Goal: Use online tool/utility: Utilize a website feature to perform a specific function

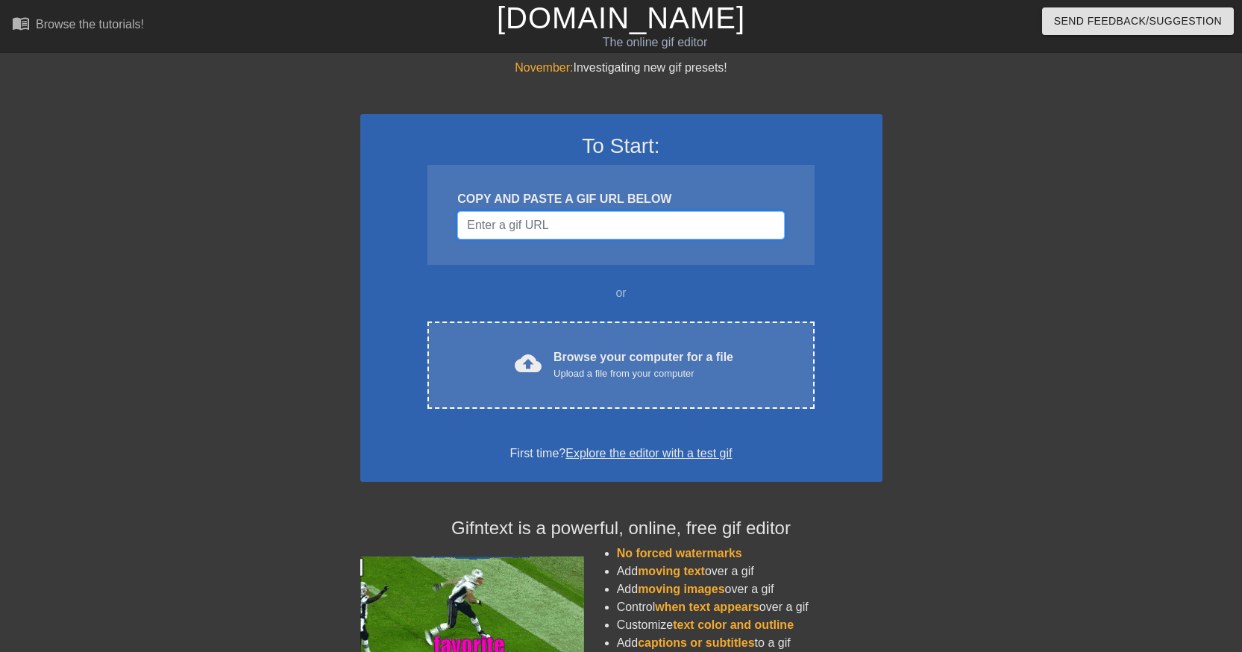
click at [544, 226] on input "Username" at bounding box center [620, 225] width 327 height 28
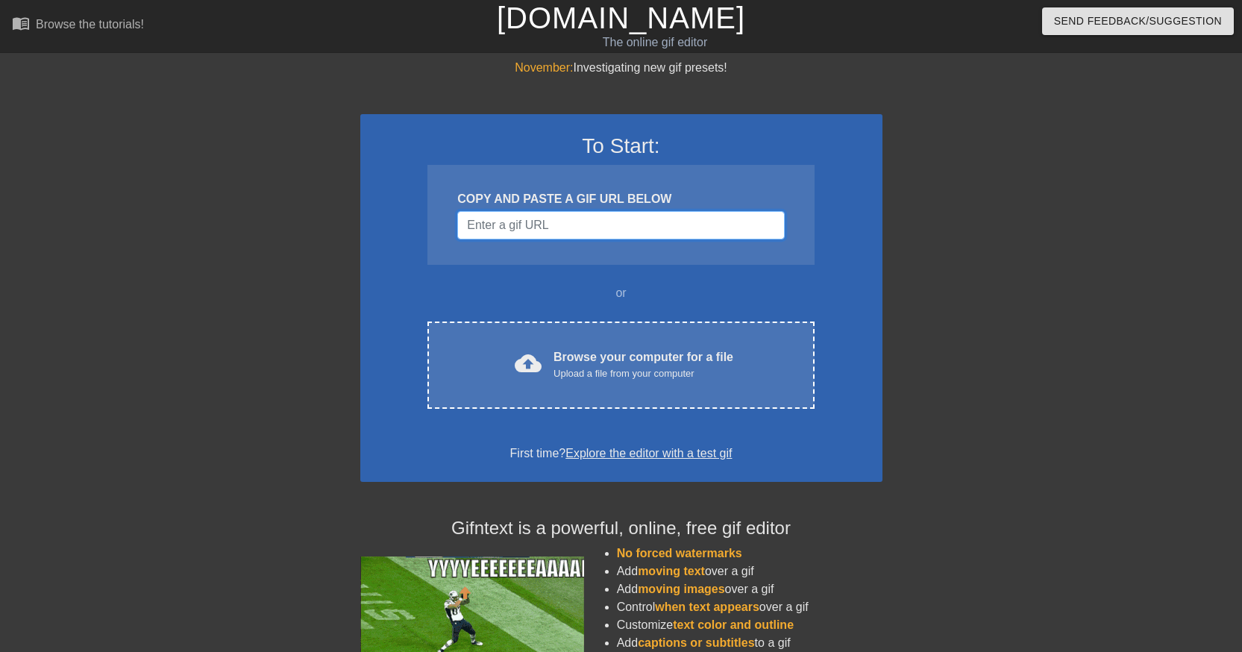
paste input "Sorry for the delay"
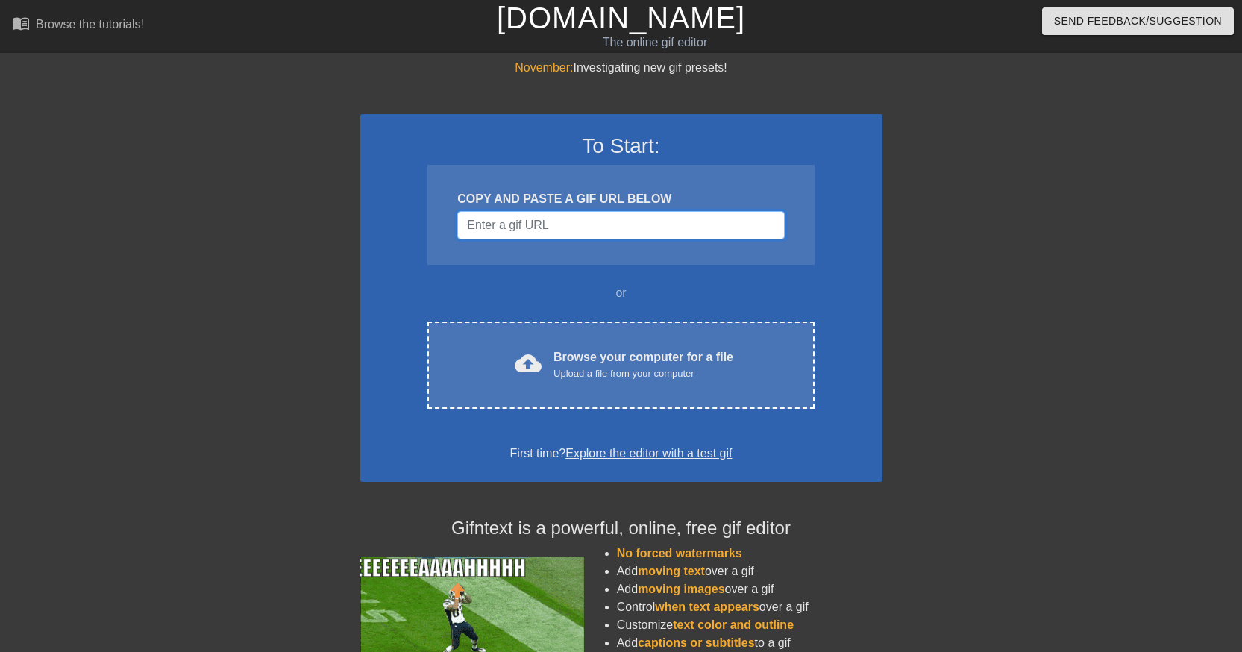
type input "Sorry for the delay"
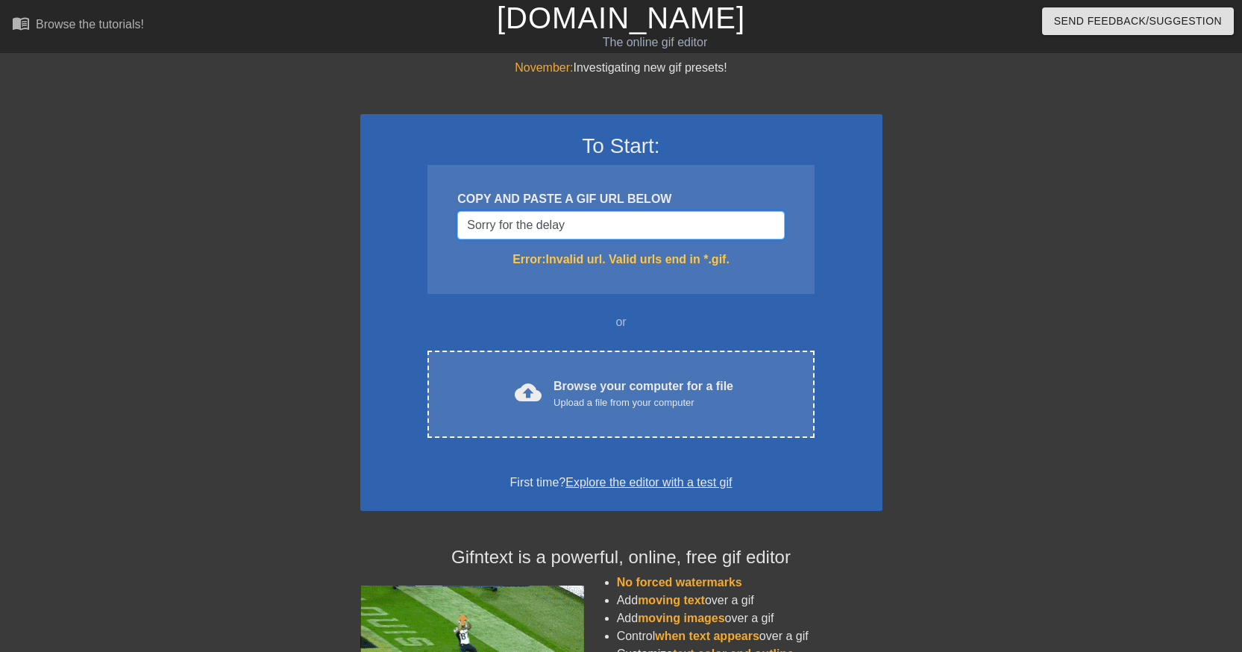
drag, startPoint x: 572, startPoint y: 227, endPoint x: 300, endPoint y: 198, distance: 273.7
click at [294, 201] on div "November: Investigating new gif presets! To Start: COPY AND PASTE A GIF URL BEL…" at bounding box center [621, 438] width 1242 height 759
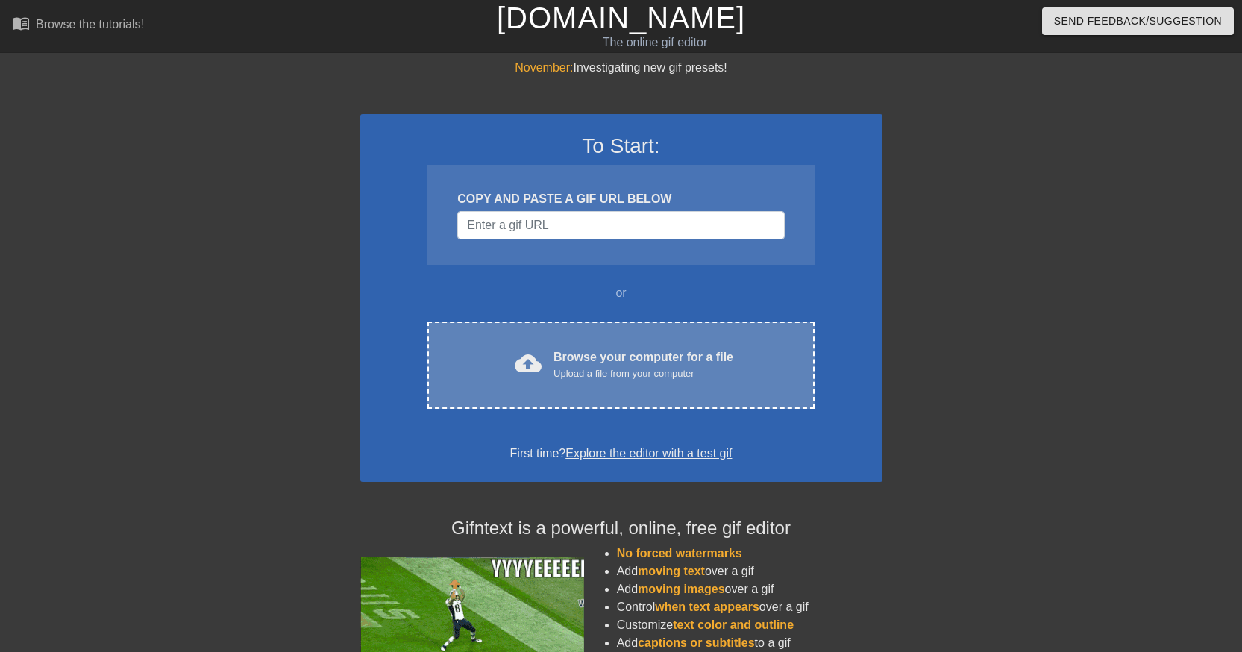
click at [573, 380] on div "Upload a file from your computer" at bounding box center [643, 373] width 180 height 15
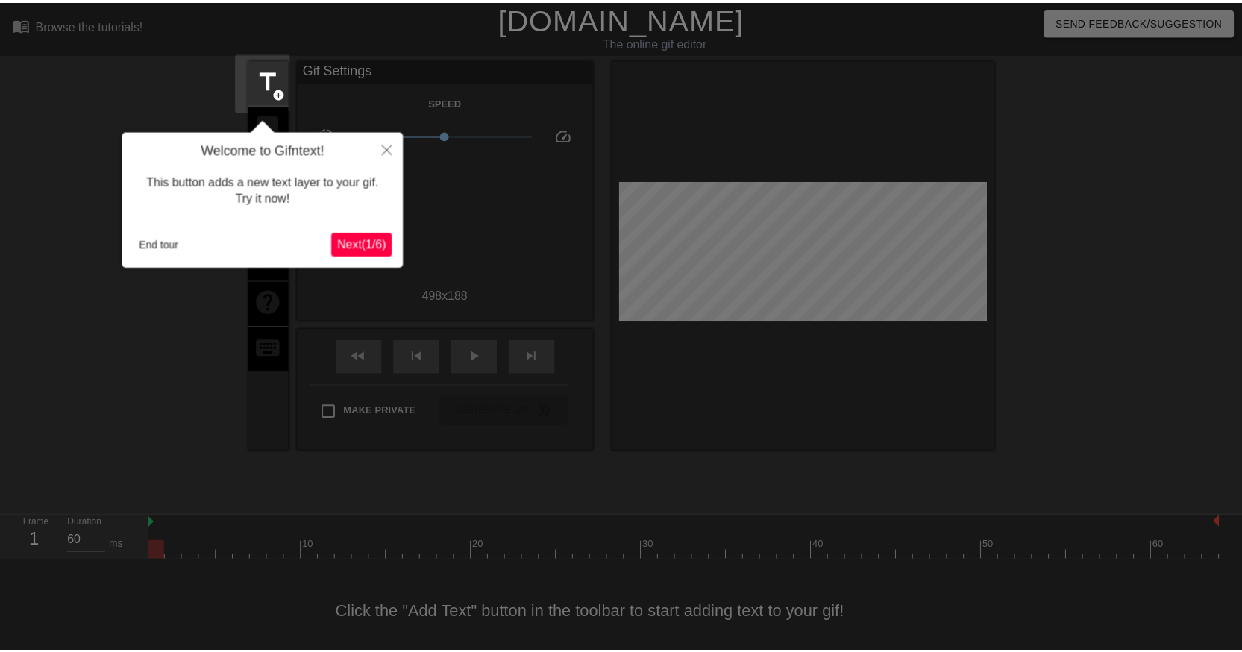
scroll to position [13, 0]
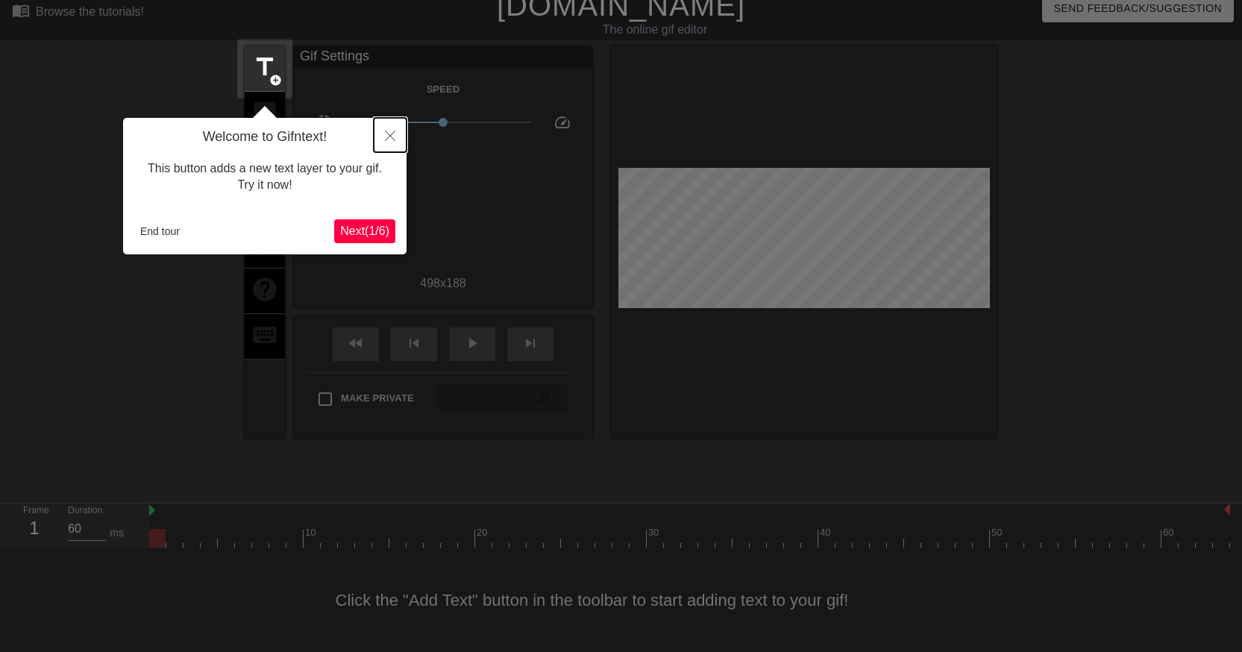
click at [391, 135] on icon "Close" at bounding box center [390, 135] width 10 height 10
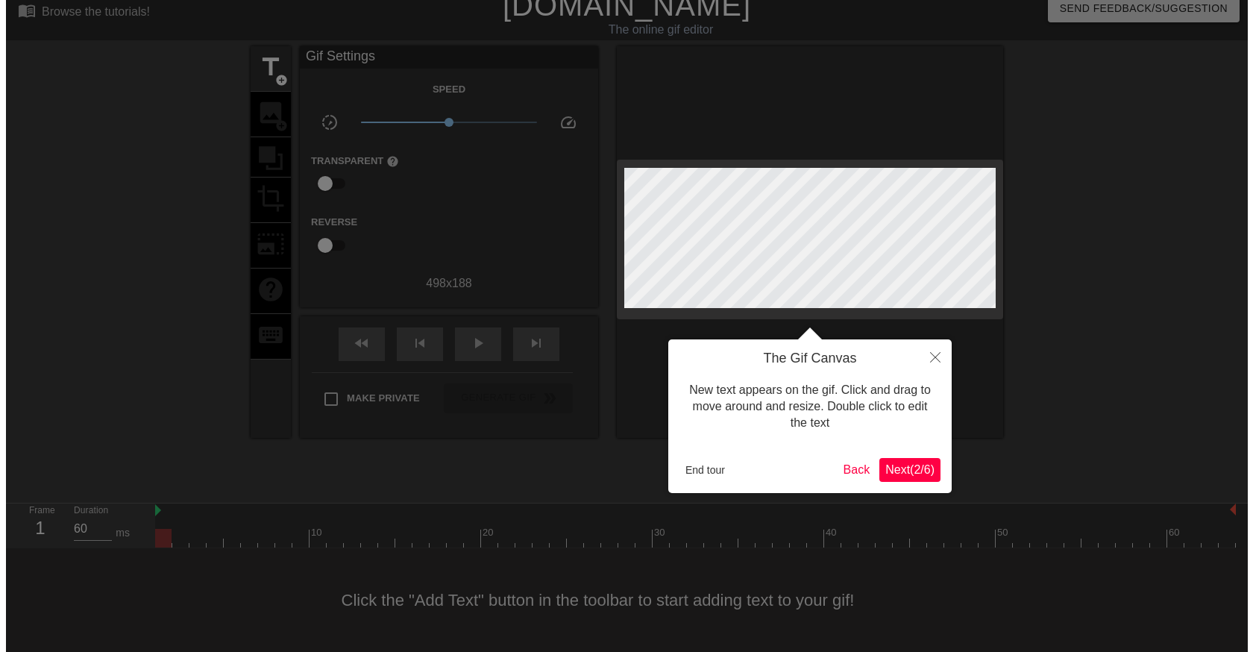
scroll to position [0, 0]
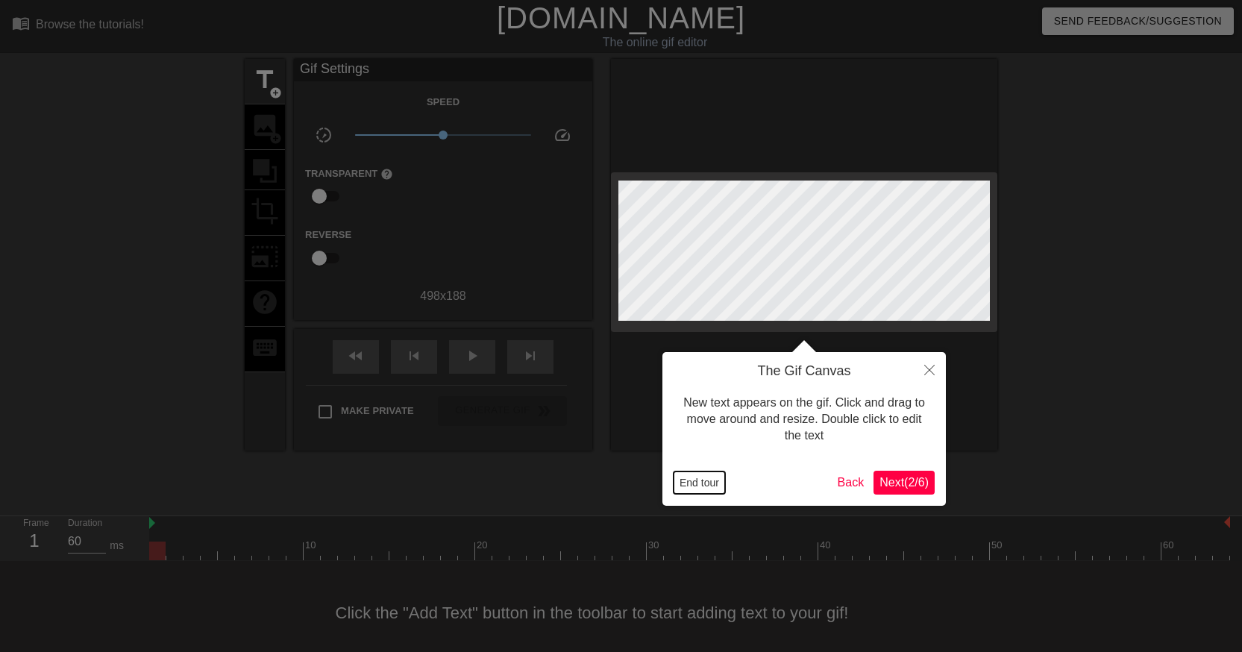
click at [693, 478] on button "End tour" at bounding box center [698, 482] width 51 height 22
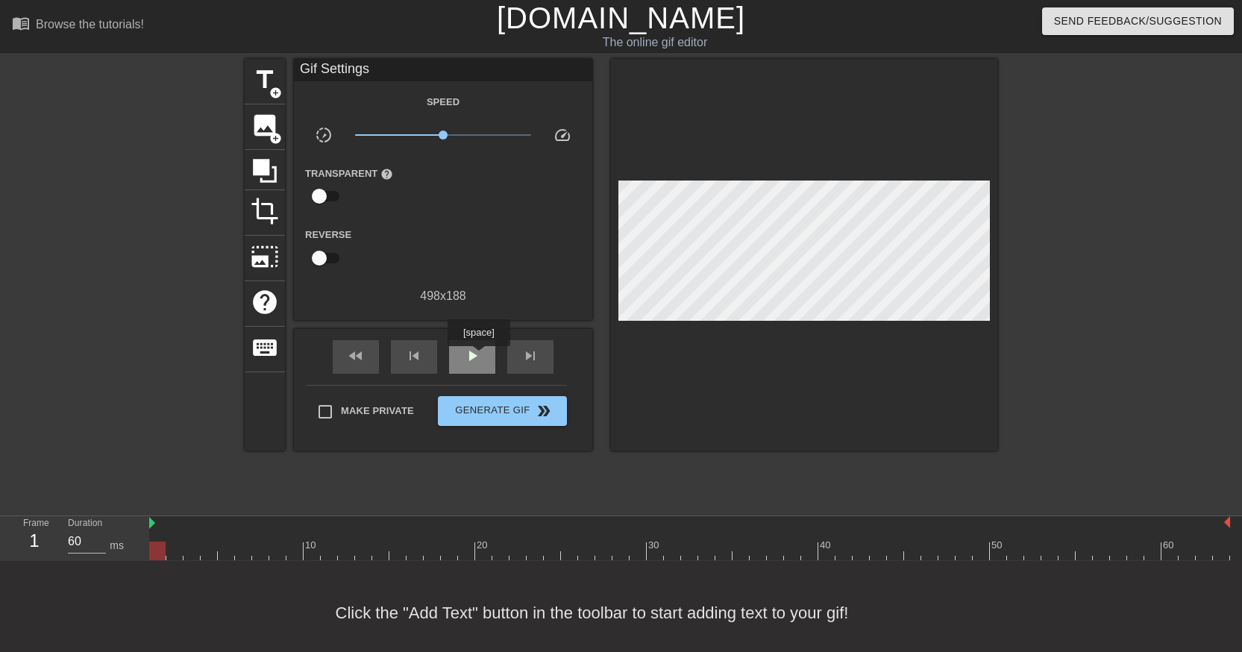
click at [479, 358] on span "play_arrow" at bounding box center [472, 356] width 18 height 18
click at [262, 69] on span "title" at bounding box center [265, 80] width 28 height 28
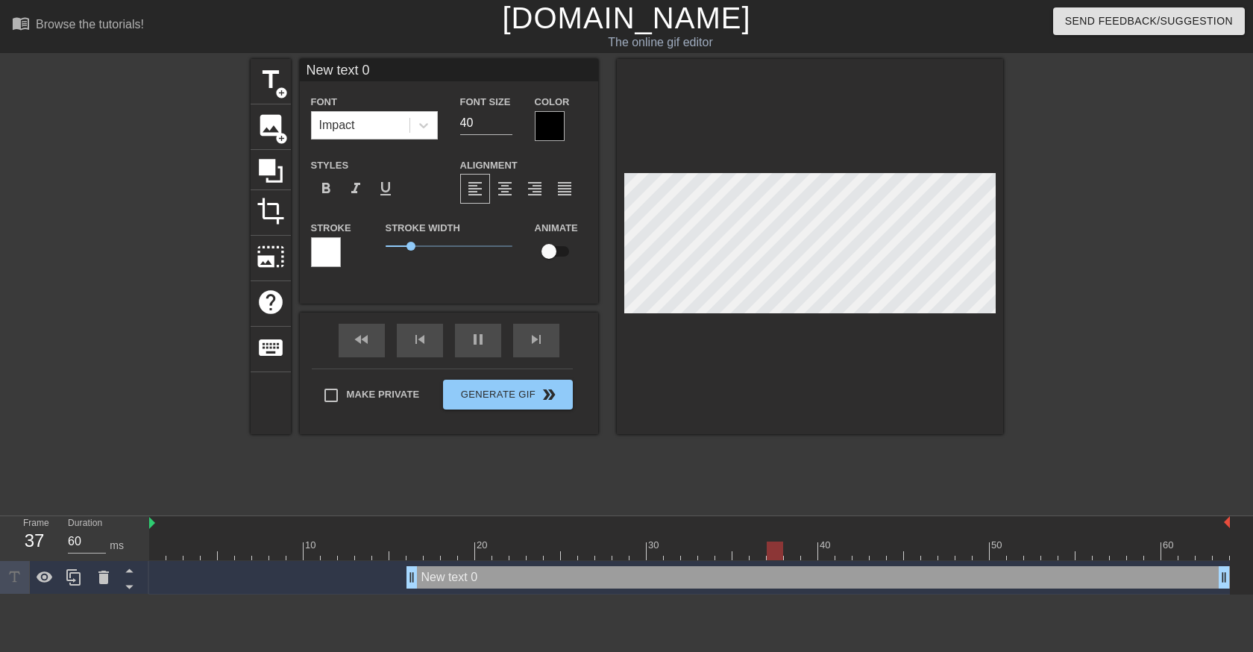
drag, startPoint x: 388, startPoint y: 75, endPoint x: 234, endPoint y: 54, distance: 155.9
click at [234, 54] on div "menu_book Browse the tutorials! [DOMAIN_NAME] The online gif editor Send Feedba…" at bounding box center [626, 297] width 1253 height 594
type input "60"
type input "L"
type input "30"
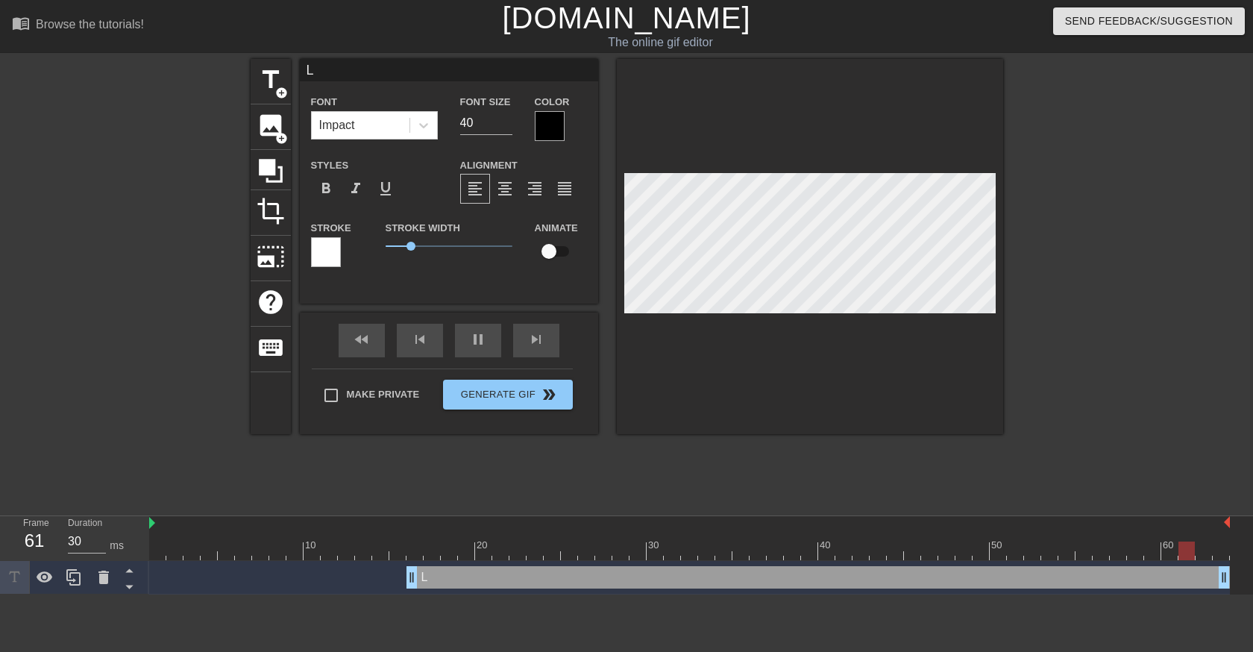
type input "Le"
type input "30"
type input "Le"
type input "30"
type input "Le r"
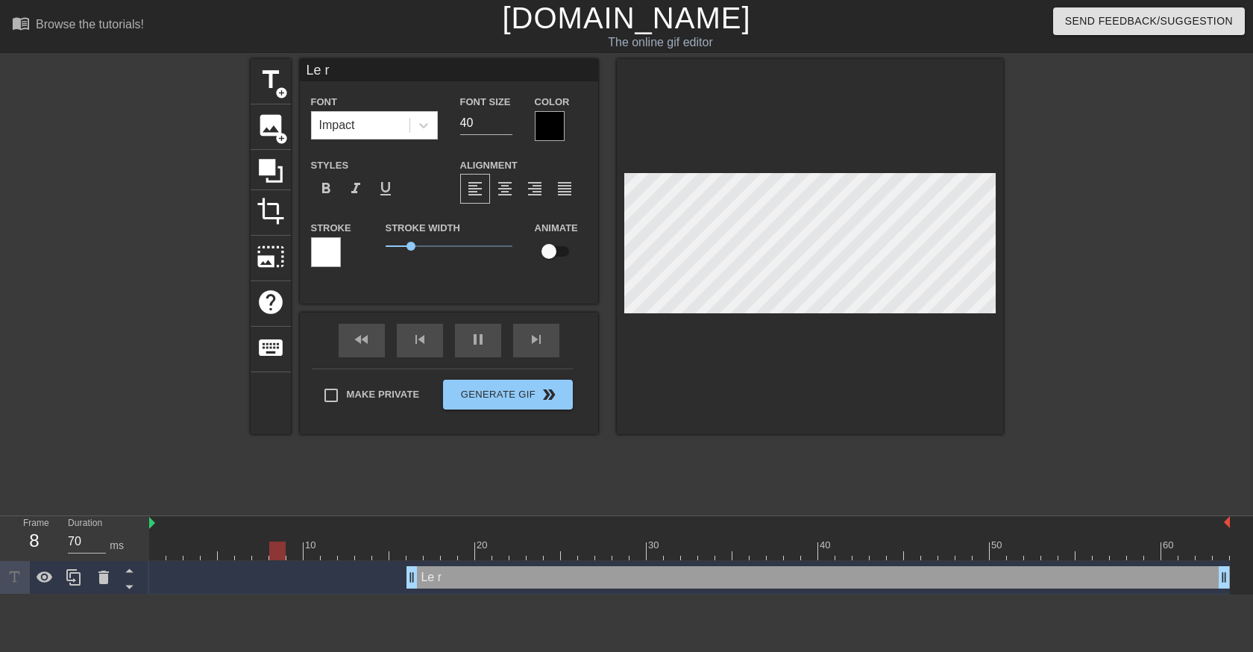
type input "30"
type input "Le re"
type input "60"
type input "Le r"
type input "60"
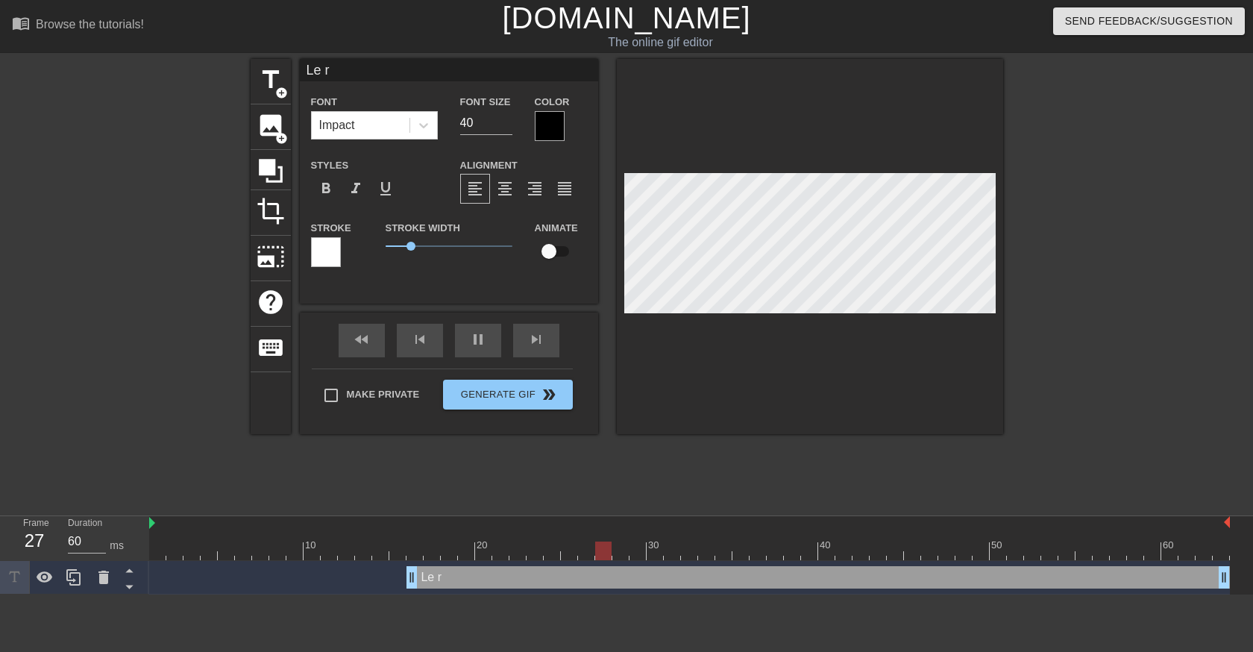
type input "Le ré"
type input "60"
type input "Le rév"
type input "60"
type input "Le réve"
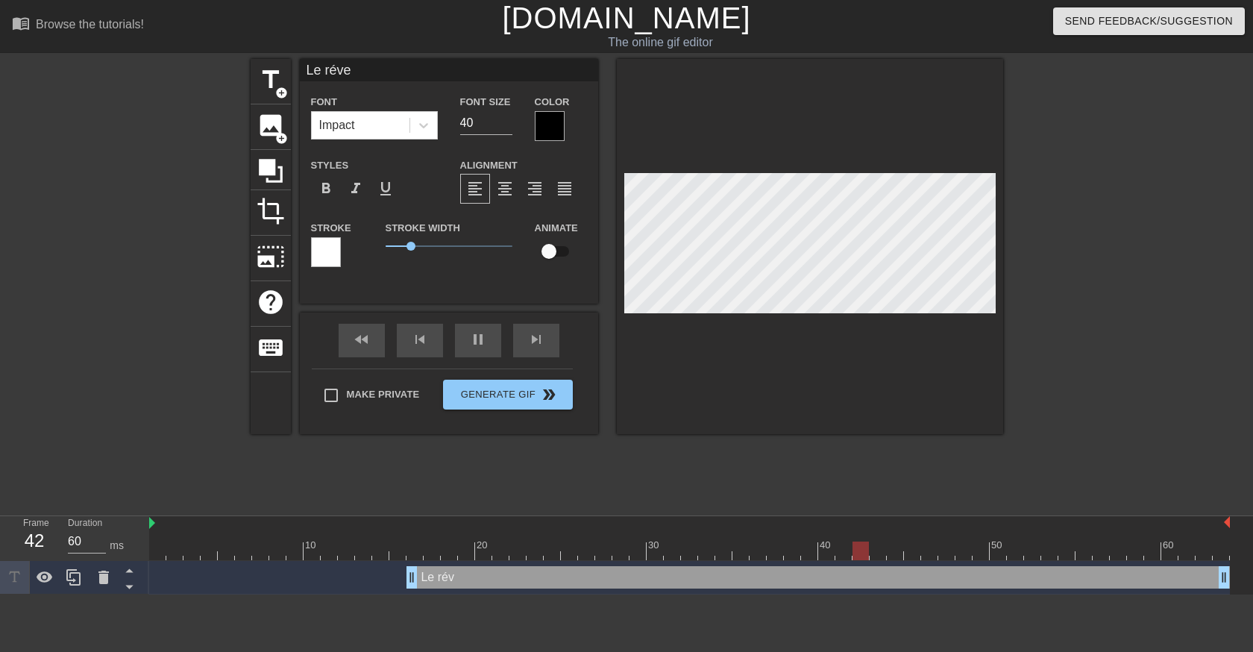
type input "30"
type input "Le révei"
type input "60"
type input "Le réveil"
type input "70"
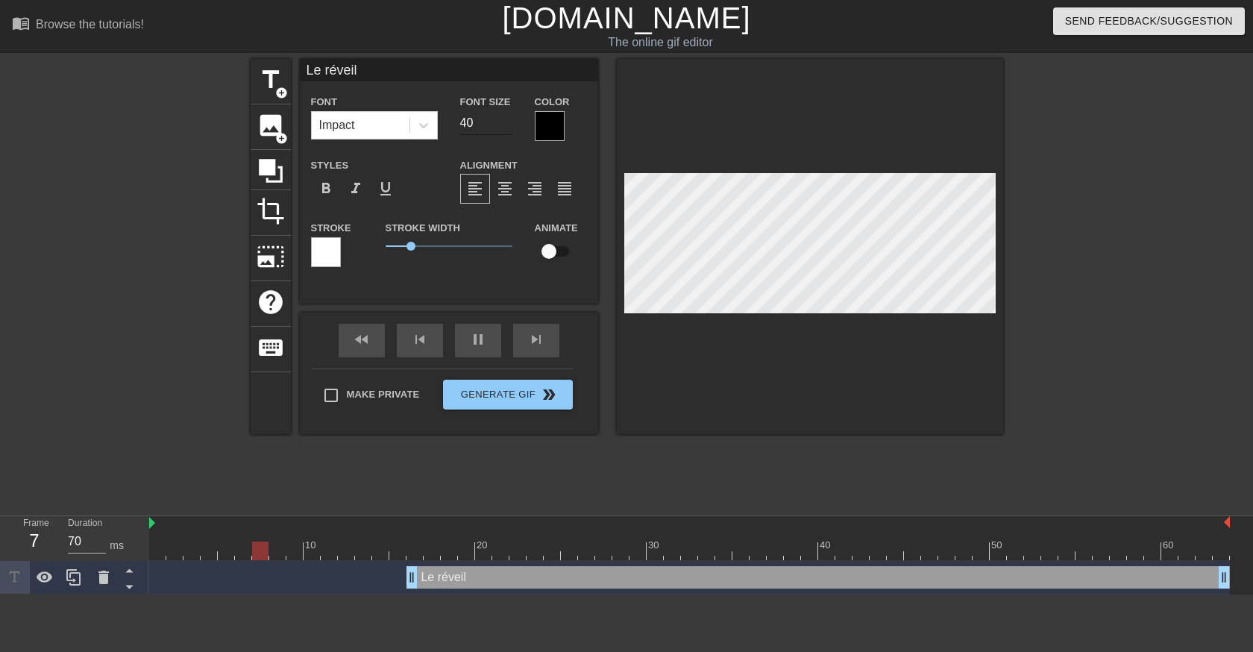
type input "Le réveil"
type input "39"
type input "60"
type input "39"
click at [507, 128] on input "39" at bounding box center [486, 123] width 52 height 24
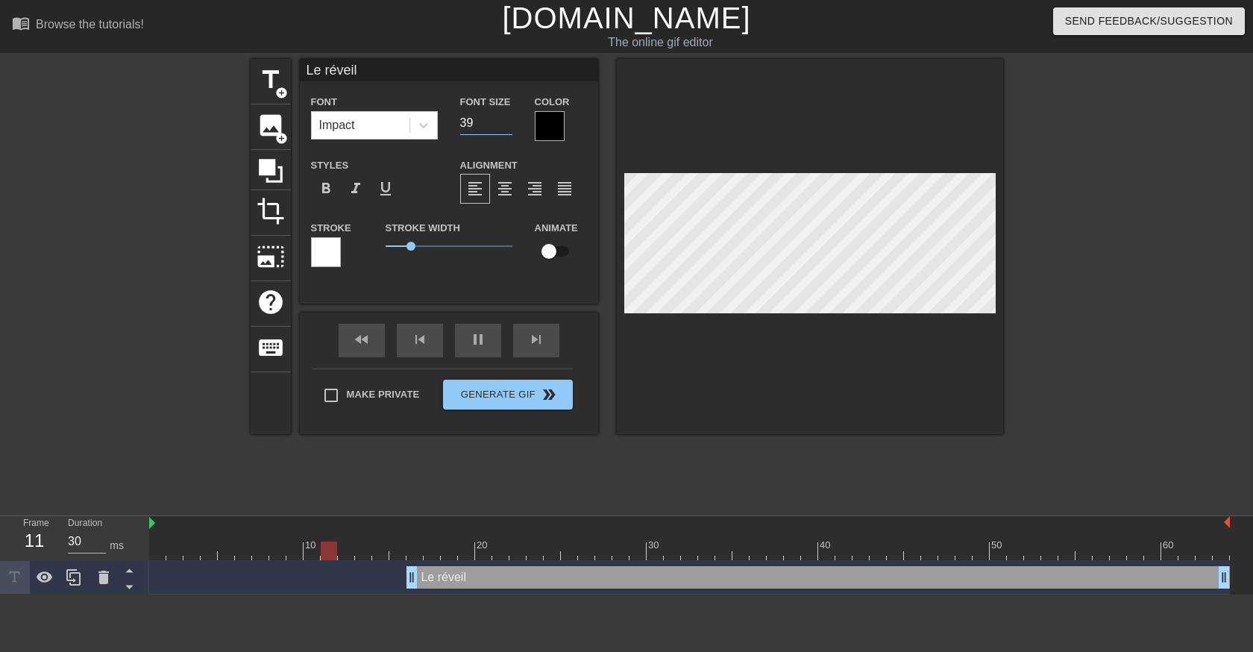
type input "60"
type input "38"
click at [507, 128] on input "38" at bounding box center [486, 123] width 52 height 24
type input "30"
type input "37"
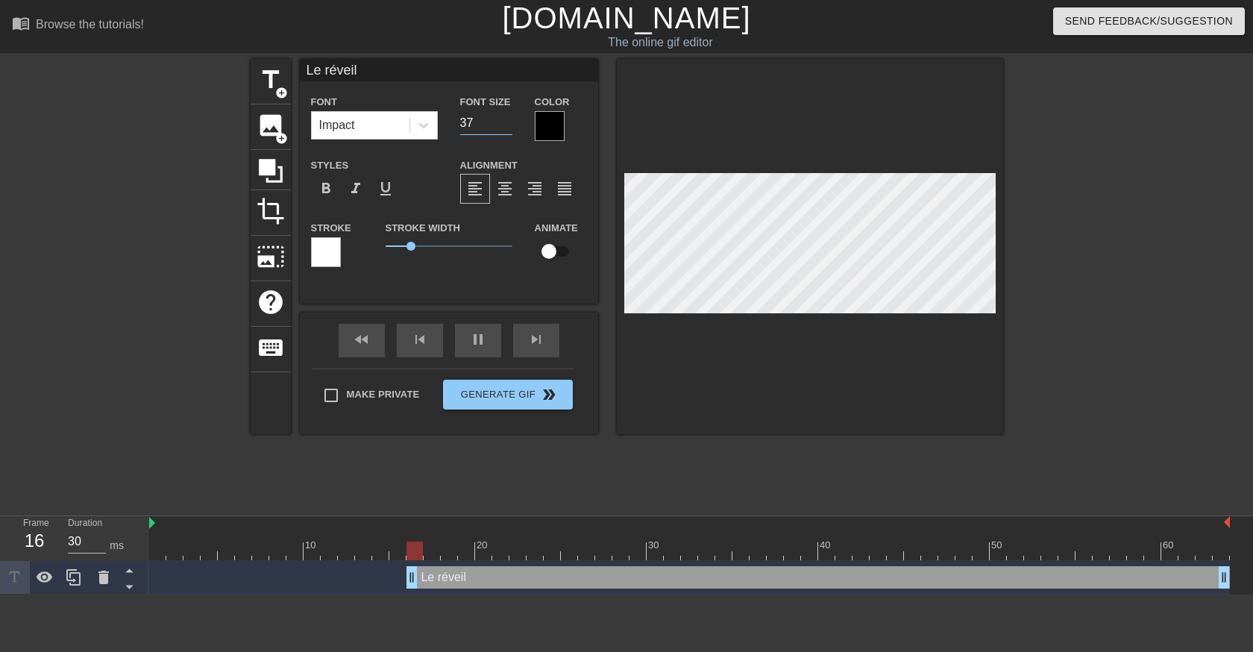
type input "60"
type input "37"
click at [507, 128] on input "37" at bounding box center [486, 123] width 52 height 24
type input "30"
type input "36"
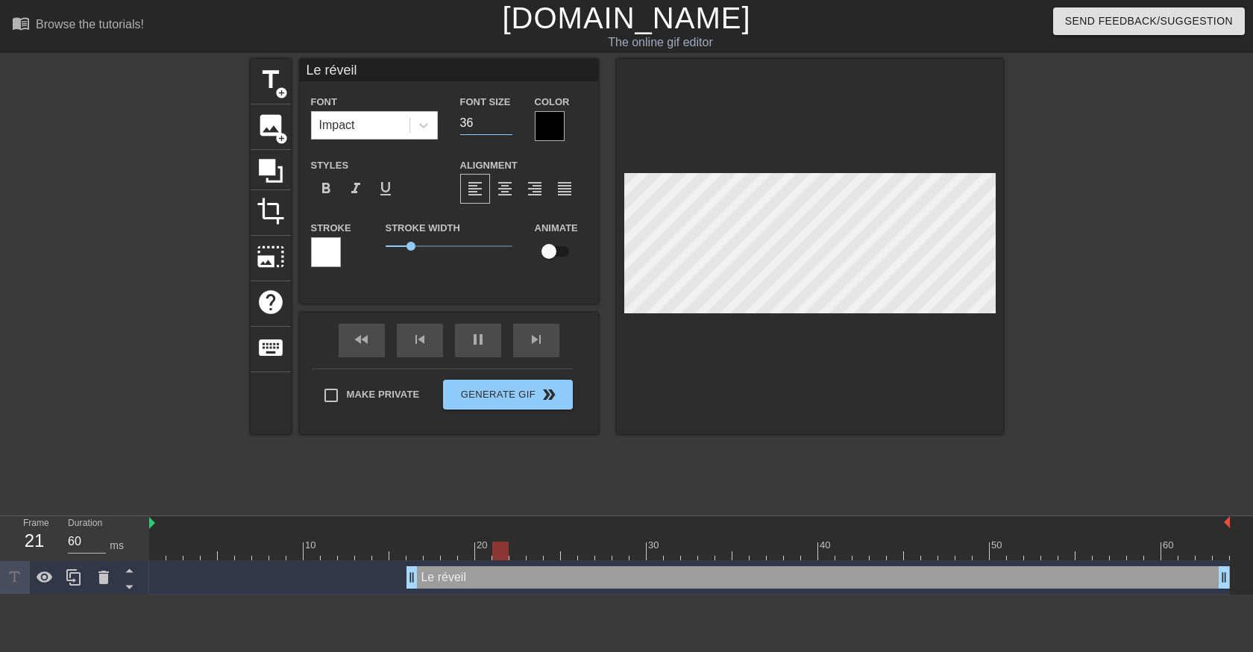
type input "30"
click at [507, 128] on input "36" at bounding box center [486, 123] width 52 height 24
type input "35"
type input "60"
type input "35"
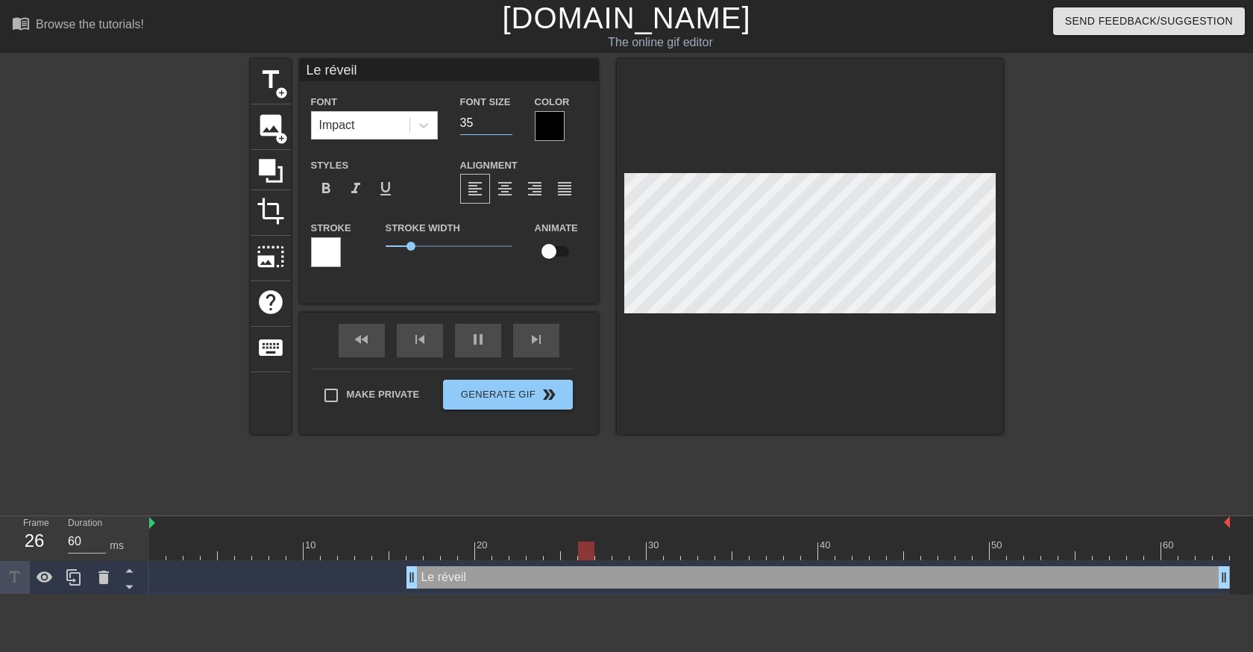
click at [507, 128] on input "35" at bounding box center [486, 123] width 52 height 24
type input "30"
type input "34"
type input "60"
type input "34"
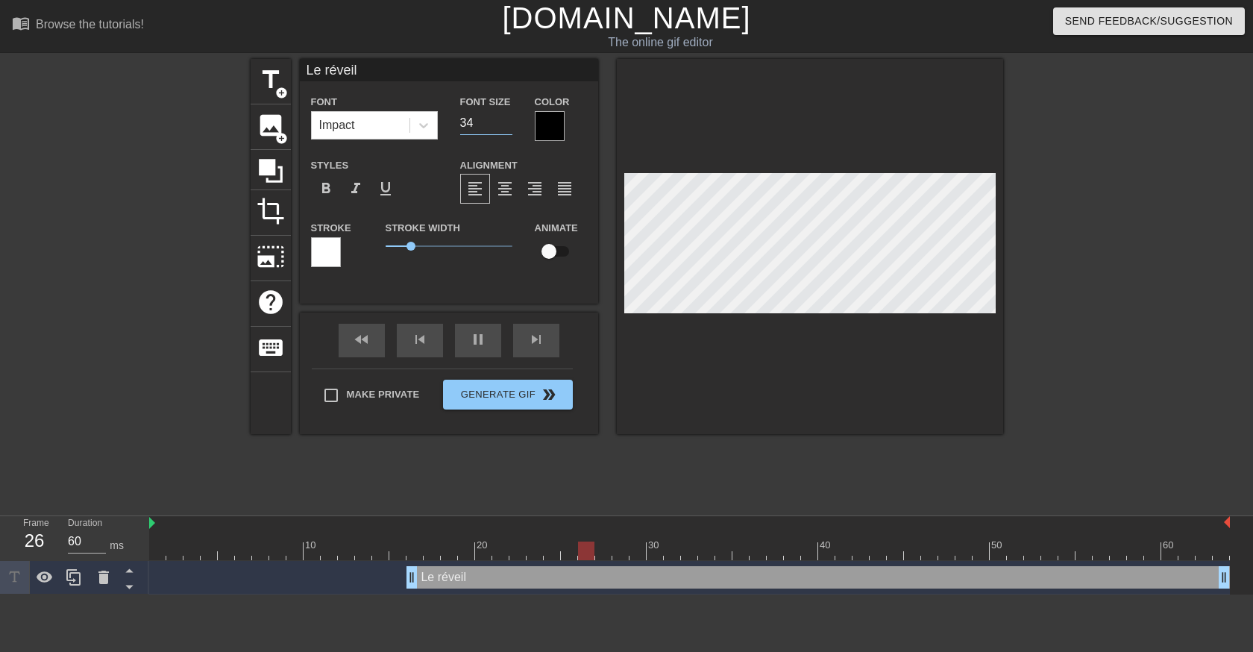
click at [507, 128] on input "34" at bounding box center [486, 123] width 52 height 24
type input "60"
type input "33"
click at [507, 128] on input "33" at bounding box center [486, 123] width 52 height 24
type input "30"
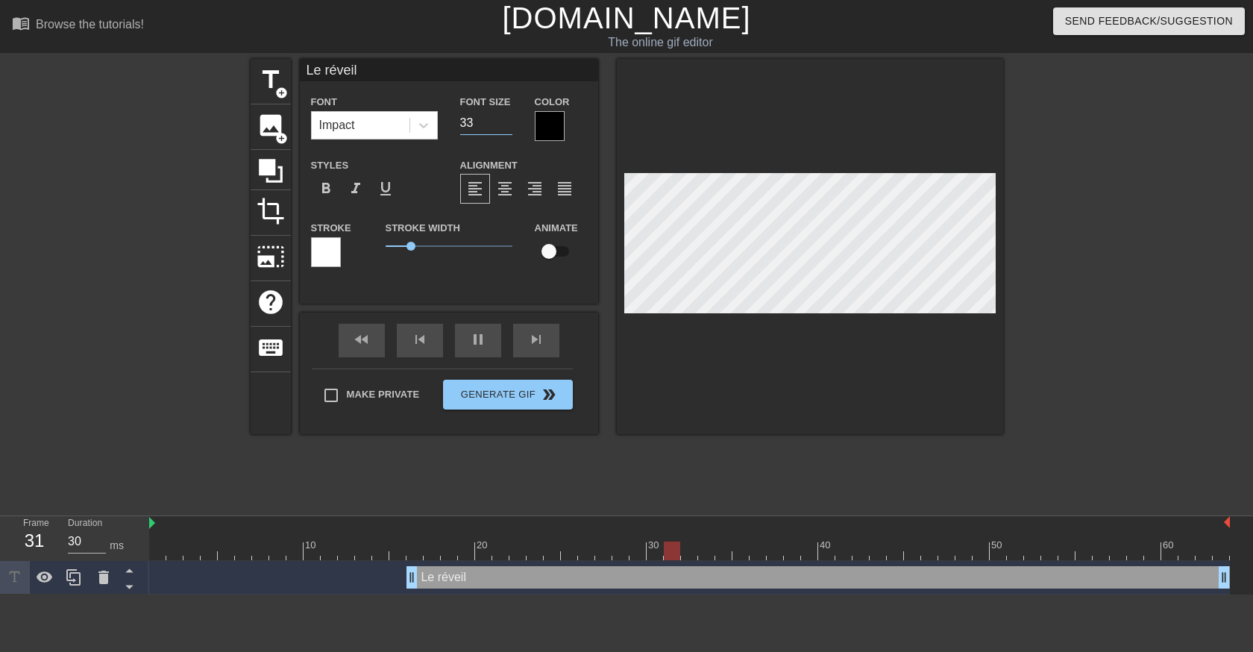
type input "32"
type input "60"
click at [507, 128] on input "32" at bounding box center [486, 123] width 52 height 24
type input "31"
click at [507, 128] on input "31" at bounding box center [486, 123] width 52 height 24
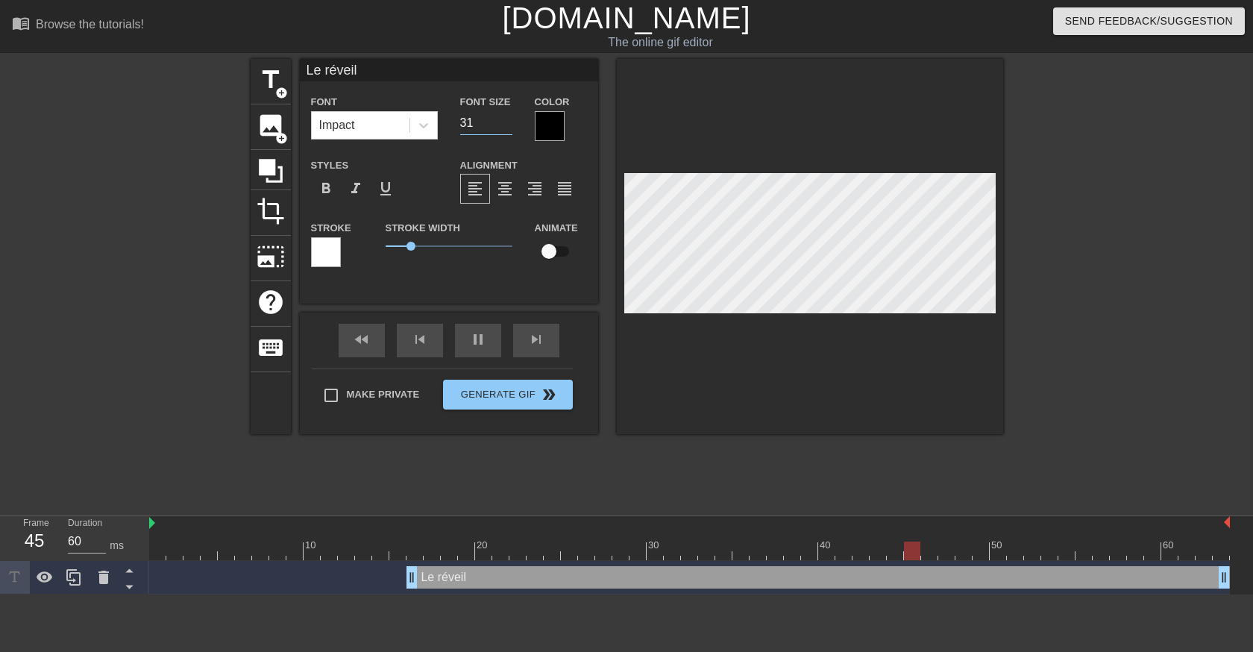
type input "30"
type input "60"
click at [507, 128] on input "30" at bounding box center [486, 123] width 52 height 24
type input "29"
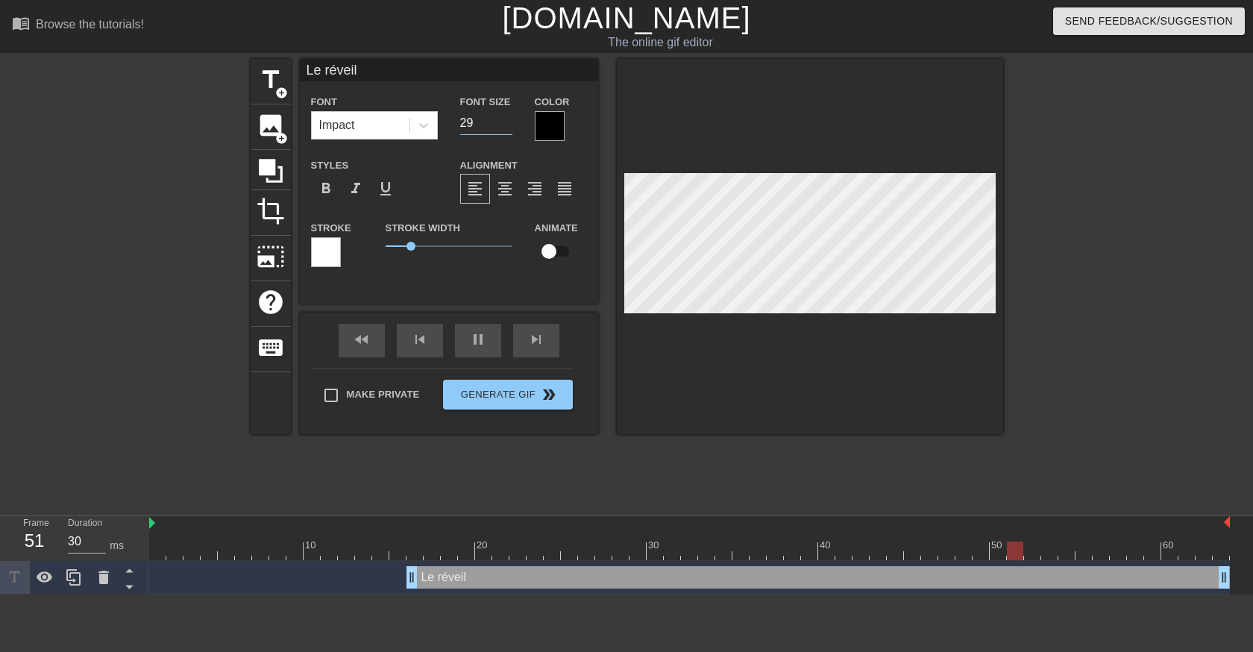
type input "60"
type input "29"
click at [507, 128] on input "29" at bounding box center [486, 123] width 52 height 24
type input "30"
type input "28"
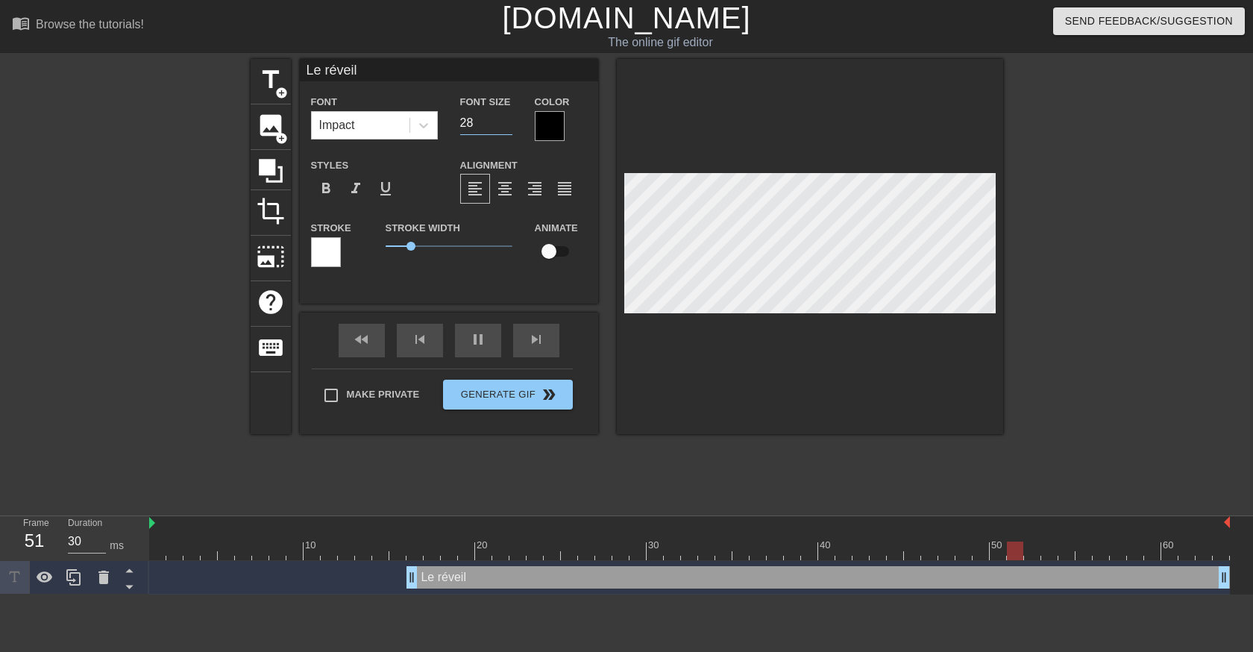
type input "60"
click at [507, 128] on input "28" at bounding box center [486, 123] width 52 height 24
type input "27"
type input "60"
click at [507, 128] on input "27" at bounding box center [486, 123] width 52 height 24
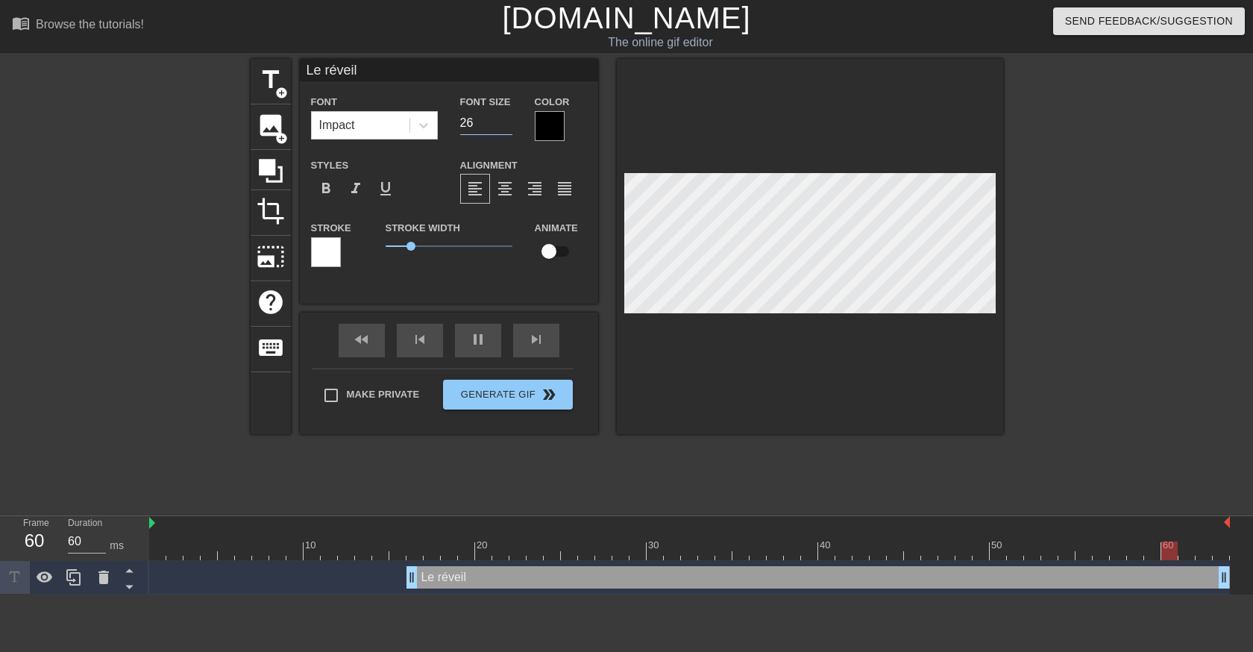
type input "26"
click at [507, 128] on input "26" at bounding box center [486, 123] width 52 height 24
click at [467, 341] on div "pause" at bounding box center [478, 341] width 46 height 34
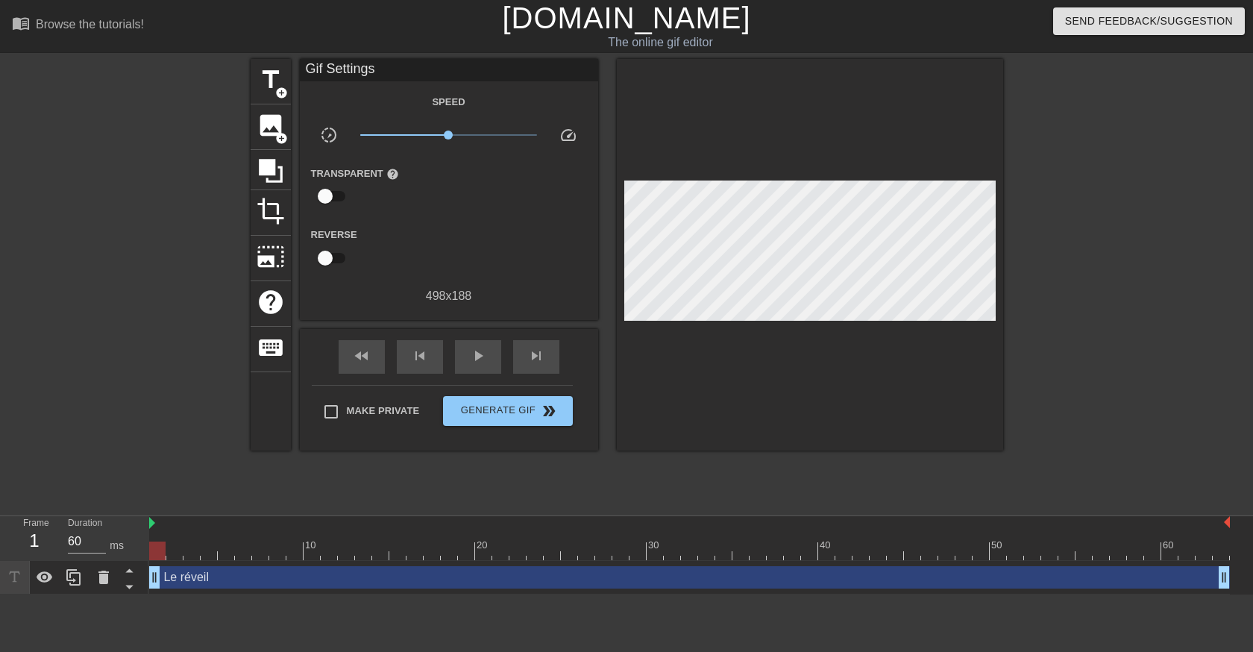
drag, startPoint x: 412, startPoint y: 578, endPoint x: 105, endPoint y: 607, distance: 307.8
click at [105, 594] on html "menu_book Browse the tutorials! [DOMAIN_NAME] The online gif editor Send Feedba…" at bounding box center [626, 297] width 1253 height 594
type input "30"
drag, startPoint x: 1224, startPoint y: 580, endPoint x: 1248, endPoint y: 576, distance: 24.9
click at [1246, 578] on div "Le réveil drag_handle drag_handle" at bounding box center [701, 578] width 1104 height 34
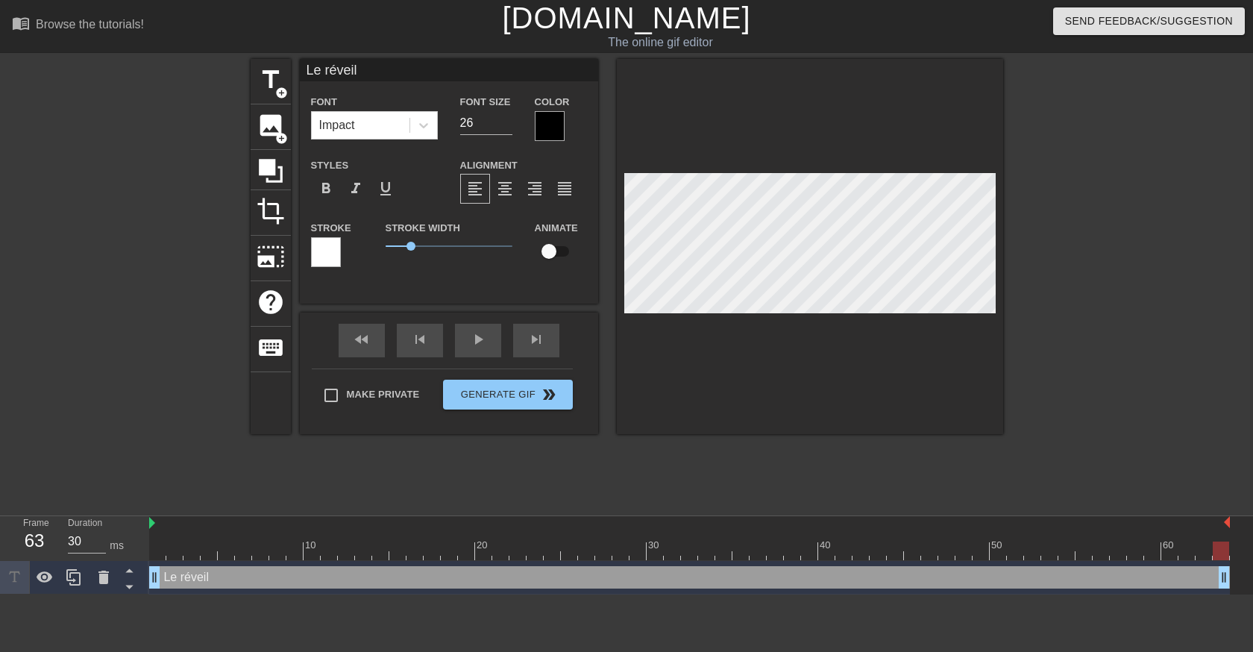
click at [556, 130] on div at bounding box center [550, 126] width 30 height 30
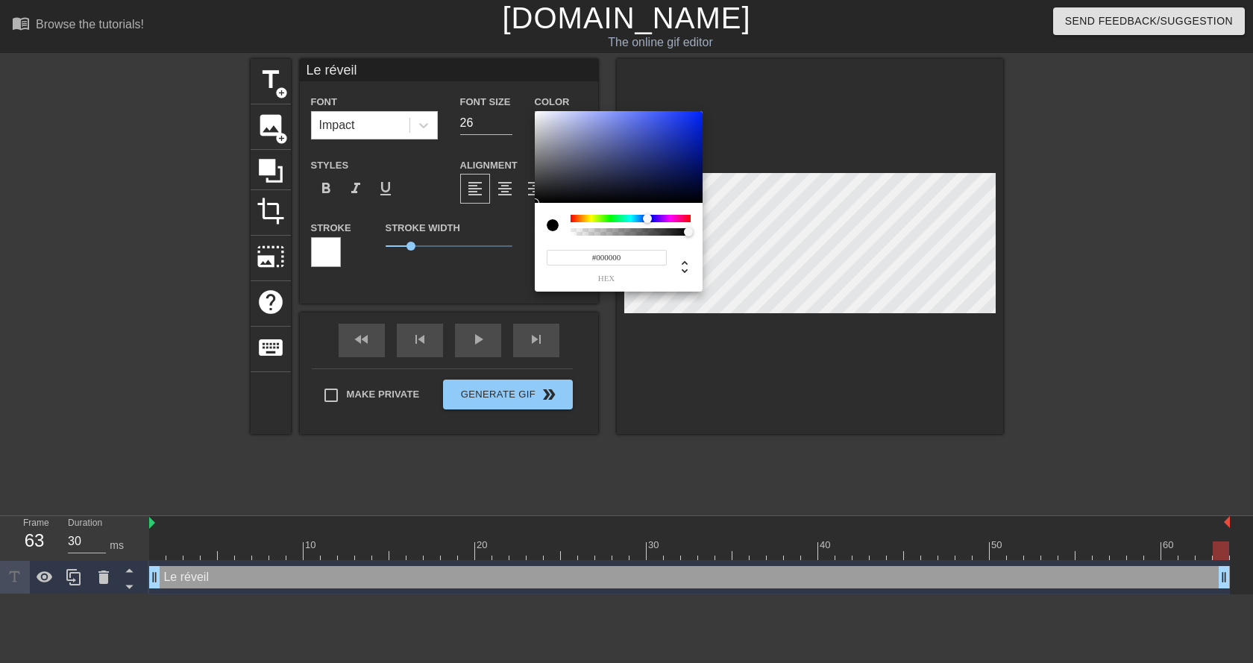
click at [647, 218] on div at bounding box center [630, 218] width 120 height 7
type input "#1D2B8B"
drag, startPoint x: 673, startPoint y: 128, endPoint x: 667, endPoint y: 153, distance: 25.2
click at [667, 153] on div at bounding box center [619, 157] width 168 height 92
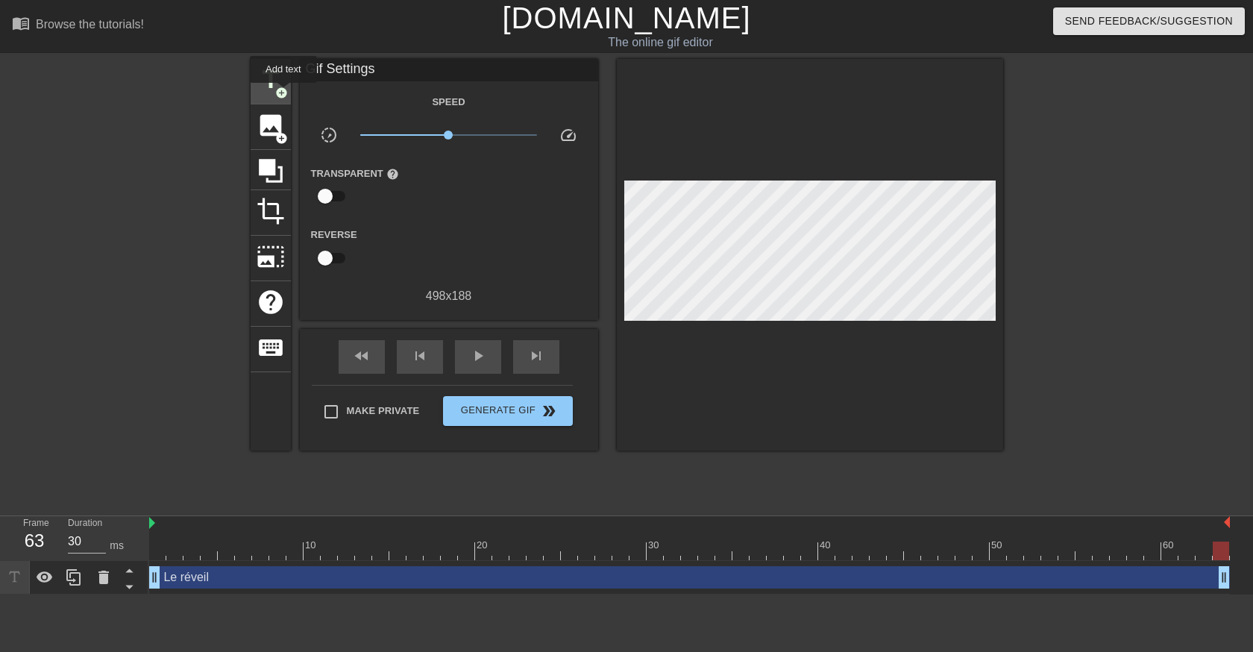
click at [283, 93] on span "add_circle" at bounding box center [281, 92] width 13 height 13
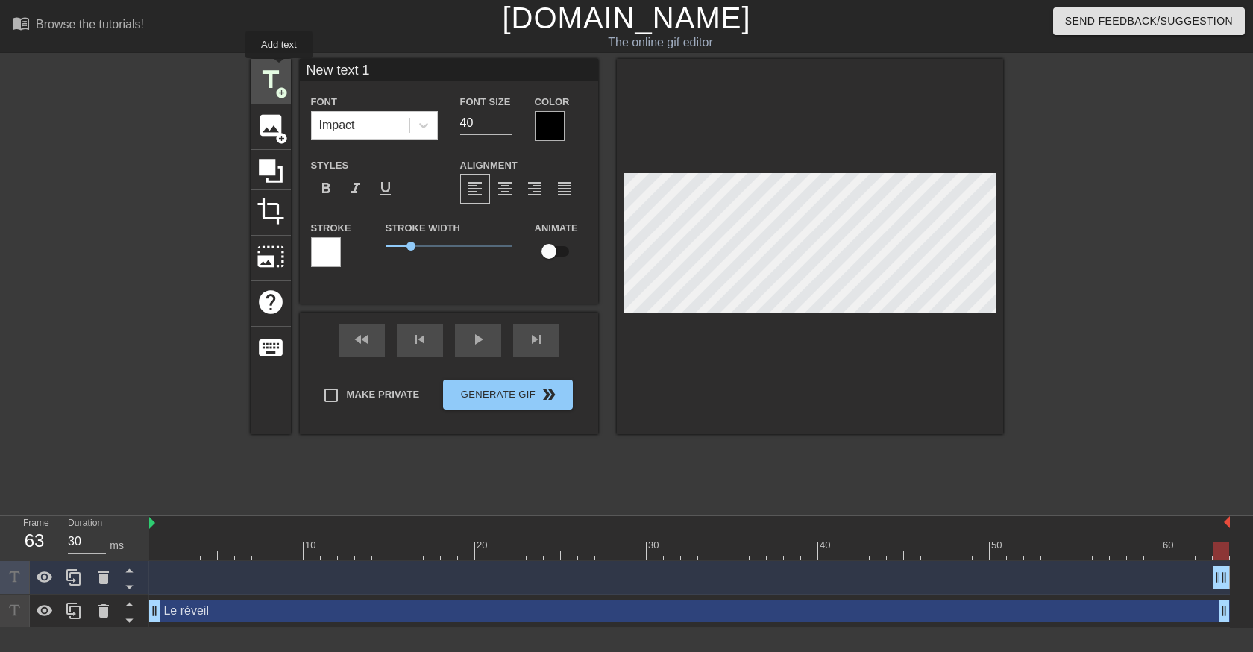
drag, startPoint x: 407, startPoint y: 65, endPoint x: 259, endPoint y: 67, distance: 148.4
click at [259, 67] on div "title add_circle image add_circle crop photo_size_select_large help keyboard Ne…" at bounding box center [627, 246] width 752 height 375
type input "moi"
click at [506, 125] on input "39" at bounding box center [486, 123] width 52 height 24
click at [506, 125] on input "38" at bounding box center [486, 123] width 52 height 24
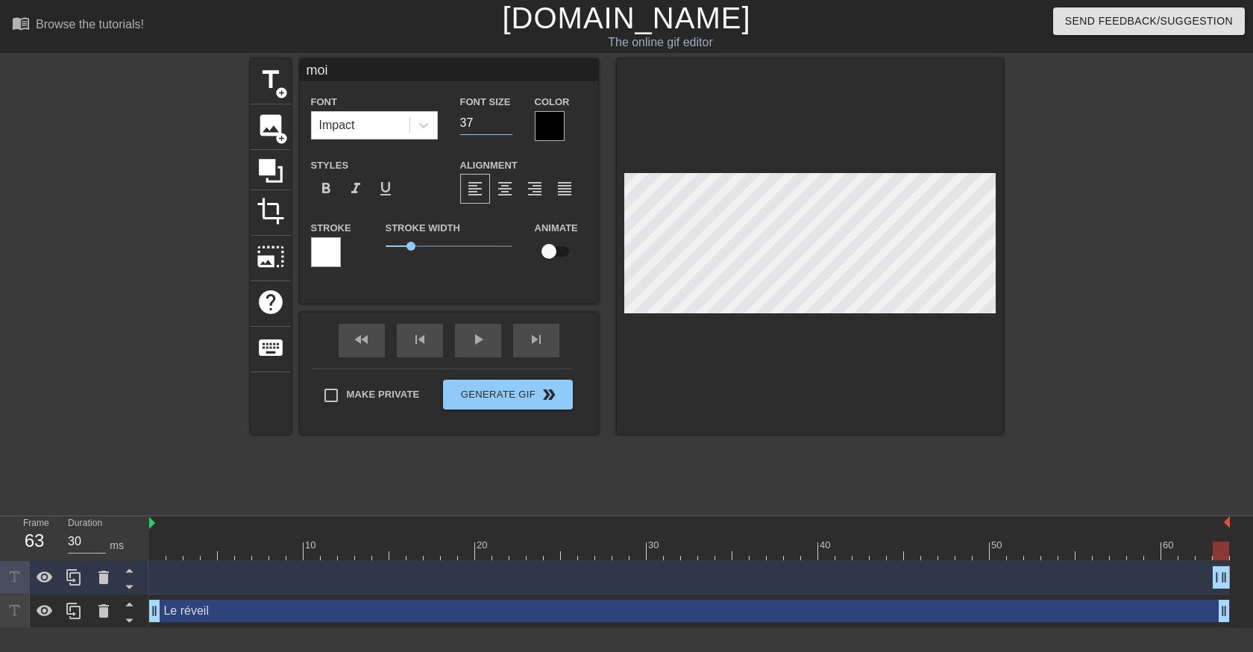
click at [506, 125] on input "37" at bounding box center [486, 123] width 52 height 24
click at [506, 125] on input "36" at bounding box center [486, 123] width 52 height 24
click at [506, 125] on input "35" at bounding box center [486, 123] width 52 height 24
click at [506, 125] on input "34" at bounding box center [486, 123] width 52 height 24
click at [506, 125] on input "33" at bounding box center [486, 123] width 52 height 24
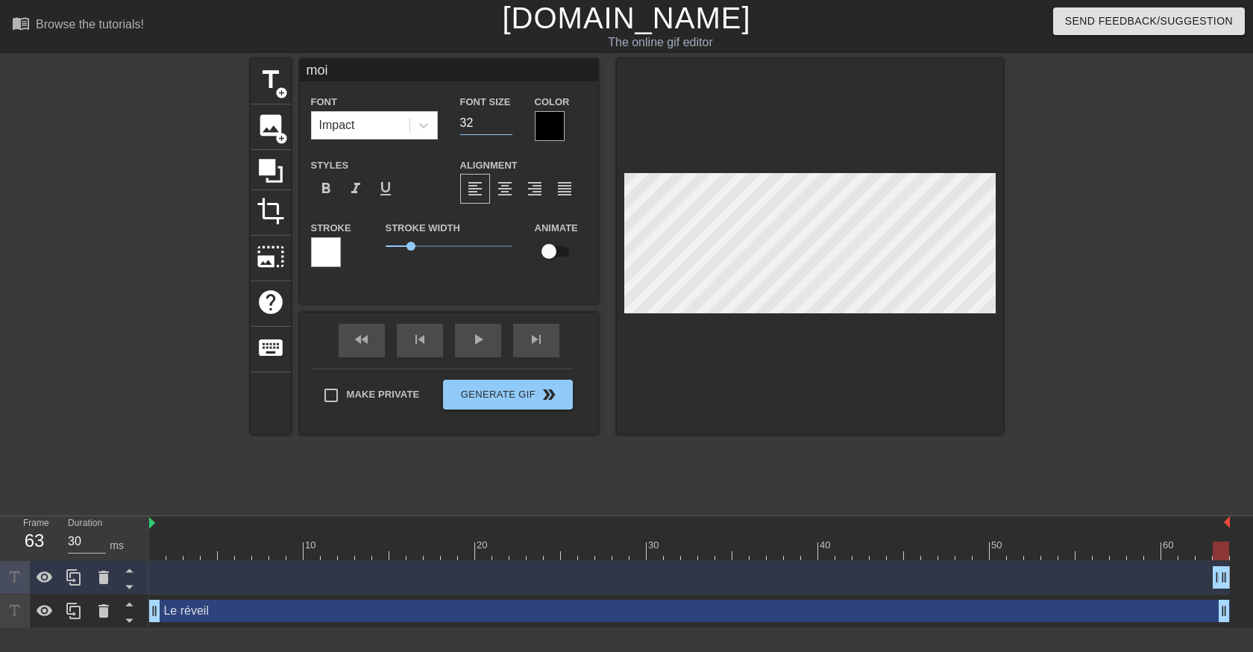
click at [506, 125] on input "32" at bounding box center [486, 123] width 52 height 24
click at [506, 125] on input "31" at bounding box center [486, 123] width 52 height 24
type input "30"
click at [506, 125] on input "30" at bounding box center [486, 123] width 52 height 24
click at [550, 122] on div at bounding box center [550, 126] width 30 height 30
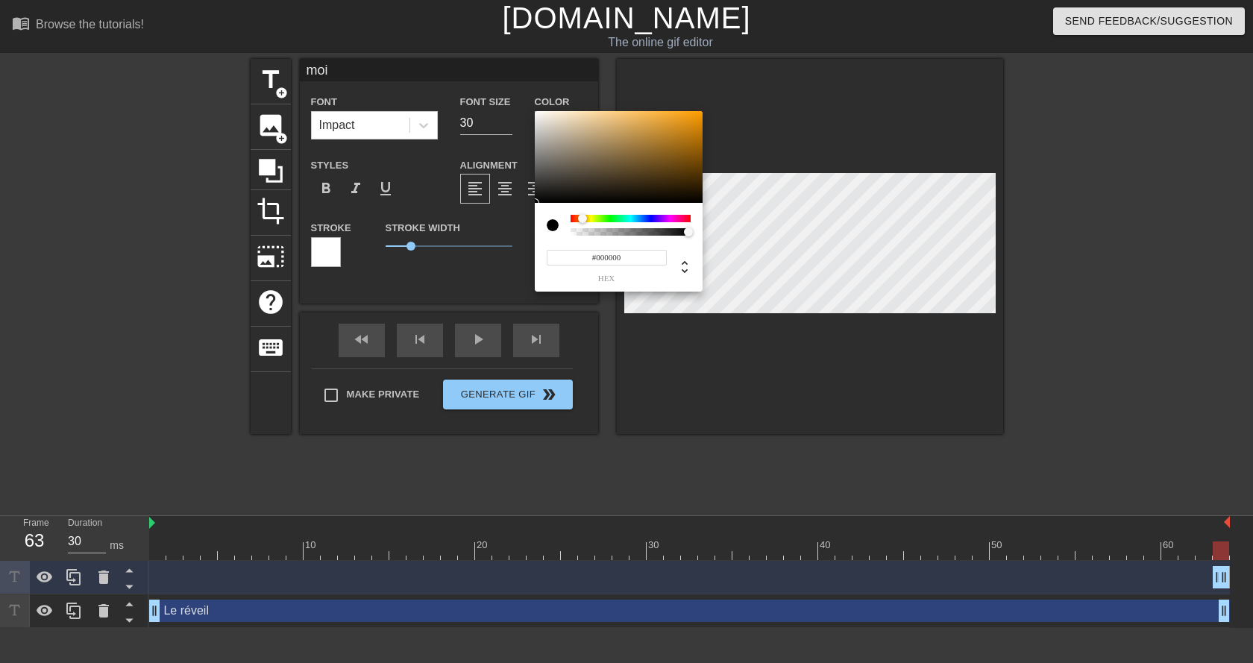
click at [582, 221] on div at bounding box center [630, 218] width 120 height 7
type input "#2A1C01"
drag, startPoint x: 684, startPoint y: 179, endPoint x: 696, endPoint y: 188, distance: 15.5
click at [696, 188] on div at bounding box center [619, 157] width 168 height 92
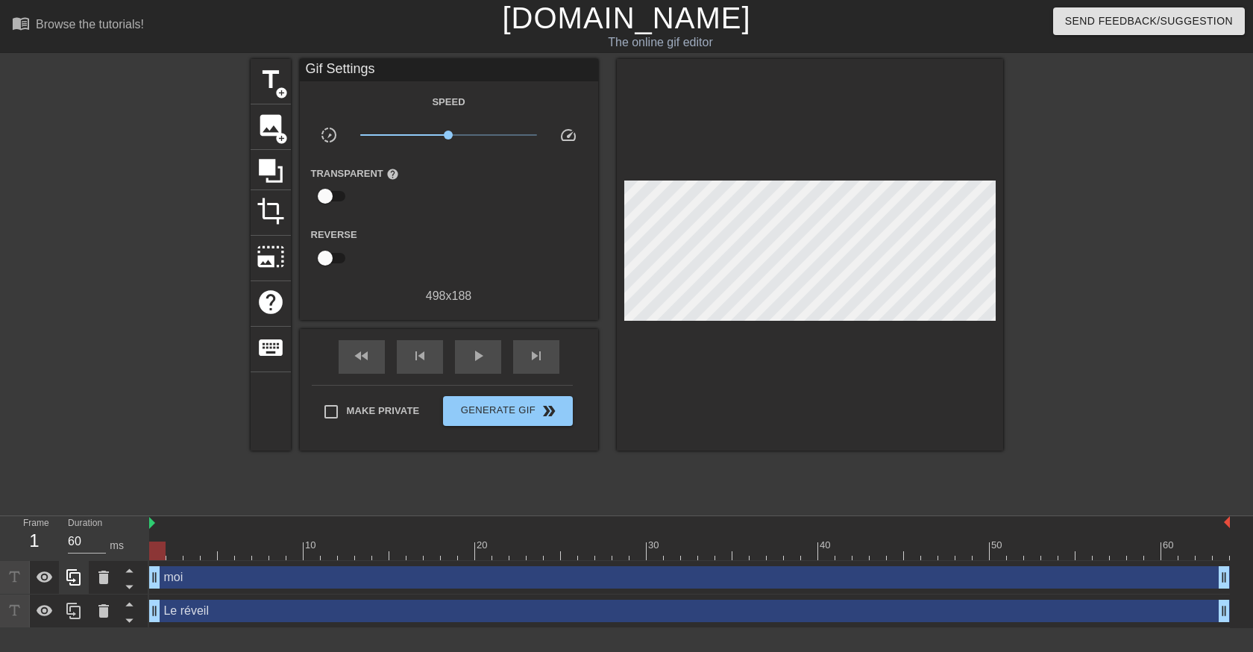
drag, startPoint x: 1214, startPoint y: 573, endPoint x: 86, endPoint y: 581, distance: 1127.5
click at [89, 586] on div "Frame 1 Duration 60 ms 10 20 30 40 50 60 moi drag_handle drag_handle Le réveil …" at bounding box center [626, 572] width 1253 height 112
click at [471, 355] on span "play_arrow" at bounding box center [478, 356] width 18 height 18
type input "30"
click at [522, 405] on span "Generate Gif double_arrow" at bounding box center [507, 411] width 117 height 18
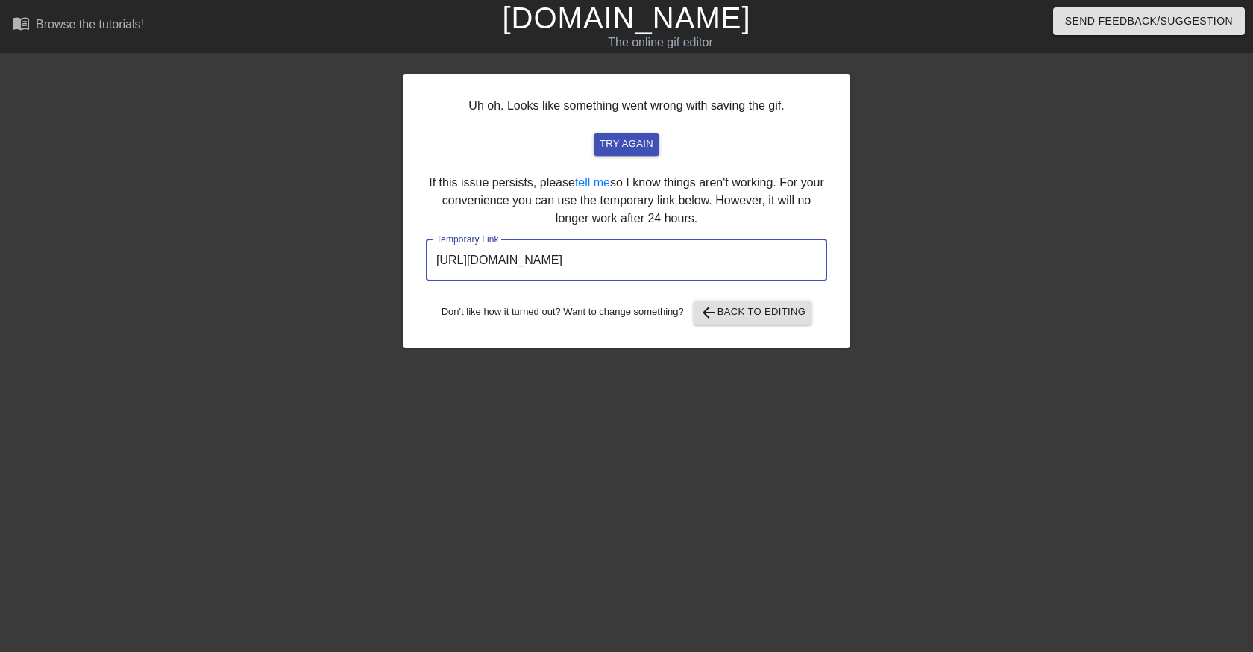
click at [755, 259] on input "[URL][DOMAIN_NAME]" at bounding box center [626, 260] width 401 height 42
drag, startPoint x: 766, startPoint y: 257, endPoint x: 306, endPoint y: 224, distance: 461.2
click at [306, 224] on div "Uh oh. Looks like something went wrong with saving the gif. try again If this i…" at bounding box center [626, 282] width 1253 height 447
click at [597, 16] on link "[DOMAIN_NAME]" at bounding box center [626, 17] width 248 height 33
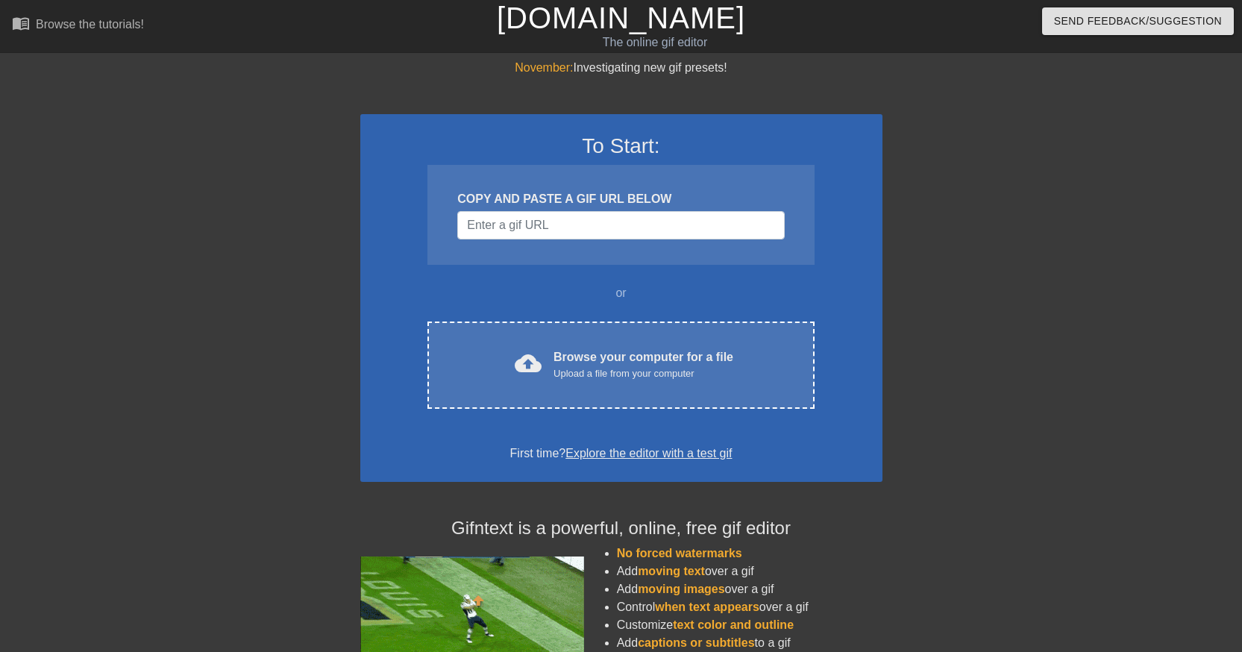
drag, startPoint x: 213, startPoint y: 0, endPoint x: 913, endPoint y: 68, distance: 703.5
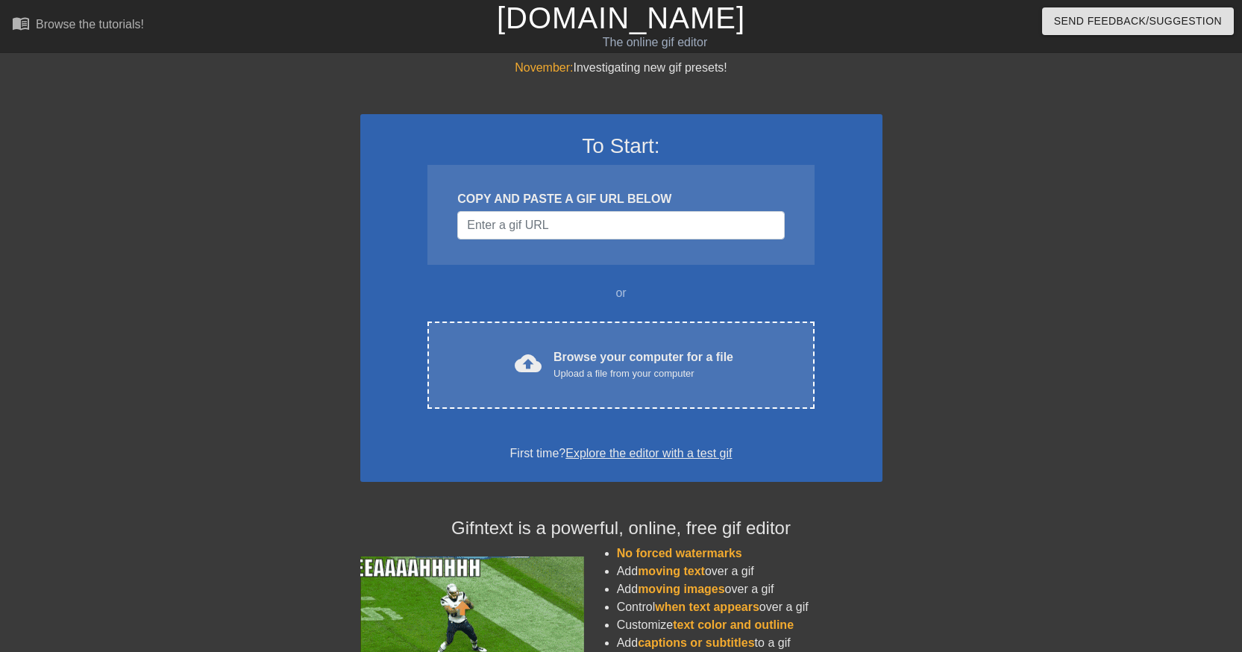
click at [1027, 142] on div at bounding box center [1012, 282] width 224 height 447
